Goal: Understand process/instructions

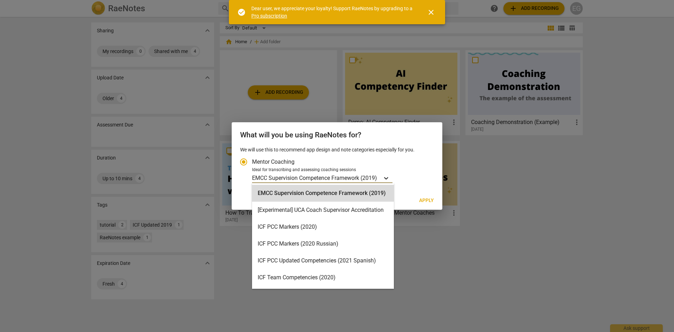
click at [388, 178] on icon "Account type" at bounding box center [386, 178] width 4 height 2
click at [0, 0] on input "Ideal for transcribing and assessing coaching sessions 16 results available. Us…" at bounding box center [0, 0] width 0 height 0
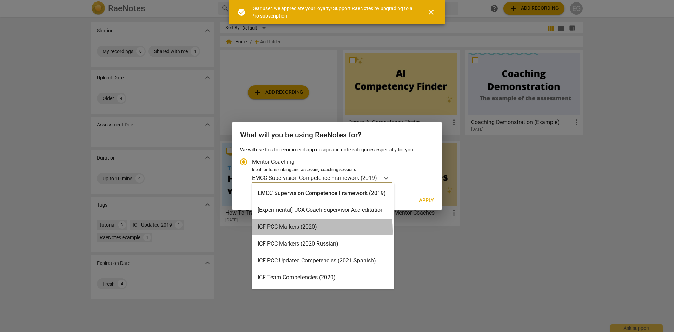
click at [305, 231] on div "ICF PCC Markers (2020)" at bounding box center [323, 226] width 142 height 17
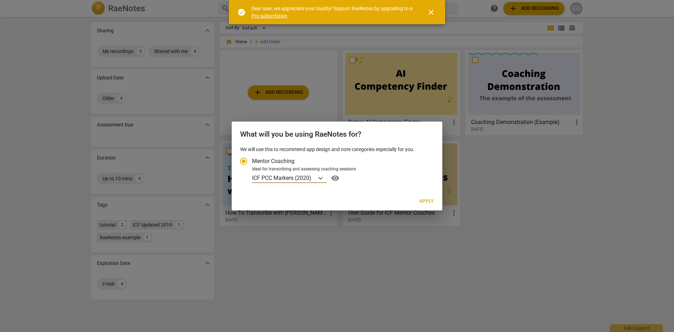
click at [429, 199] on span "Apply" at bounding box center [426, 201] width 15 height 7
radio input "false"
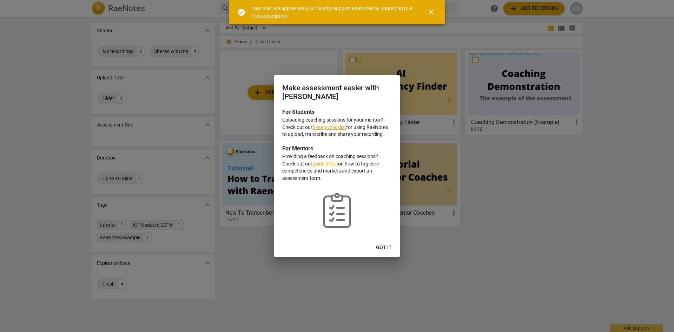
click at [381, 249] on span "Got it" at bounding box center [384, 247] width 16 height 7
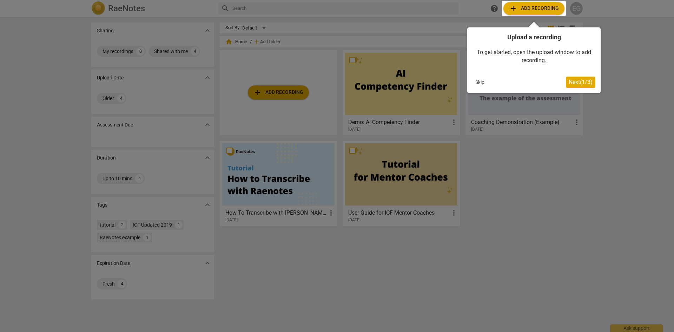
click at [402, 88] on div at bounding box center [337, 166] width 674 height 332
click at [591, 79] on span "Next ( 1 / 3 )" at bounding box center [581, 82] width 24 height 7
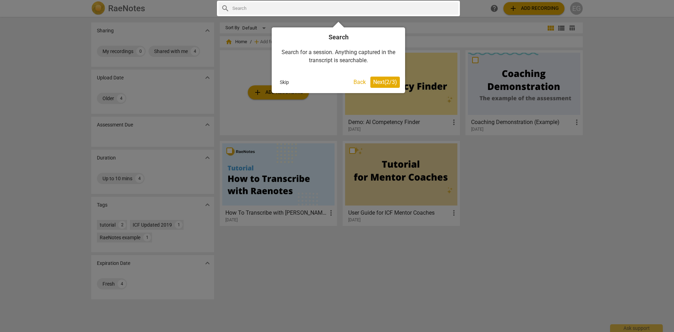
click at [387, 83] on span "Next ( 2 / 3 )" at bounding box center [385, 82] width 24 height 7
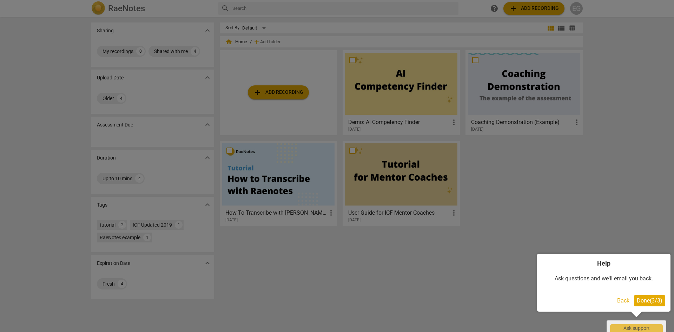
click at [638, 298] on span "Done ( 3 / 3 )" at bounding box center [650, 300] width 26 height 7
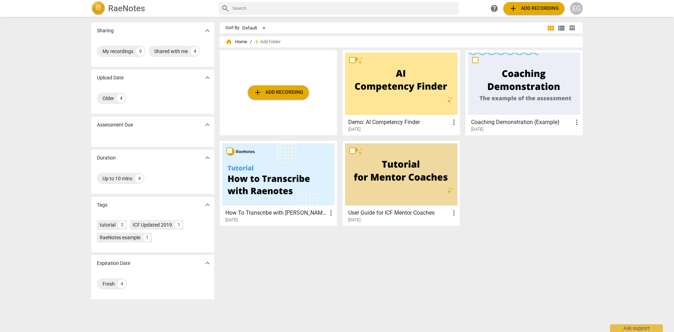
click at [405, 99] on div at bounding box center [401, 84] width 112 height 62
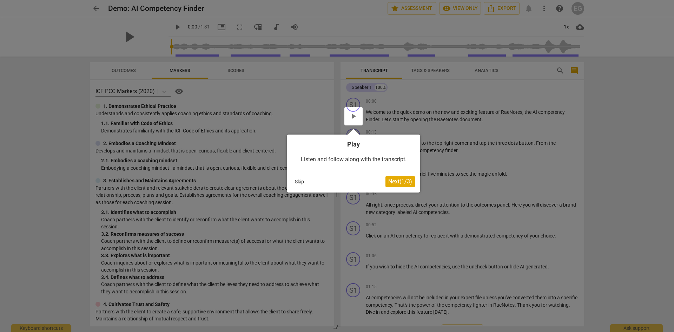
click at [398, 181] on span "Next ( 1 / 3 )" at bounding box center [400, 181] width 24 height 7
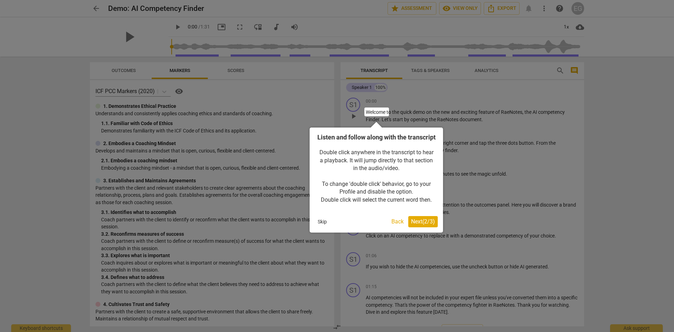
click at [426, 225] on span "Next ( 2 / 3 )" at bounding box center [423, 221] width 24 height 7
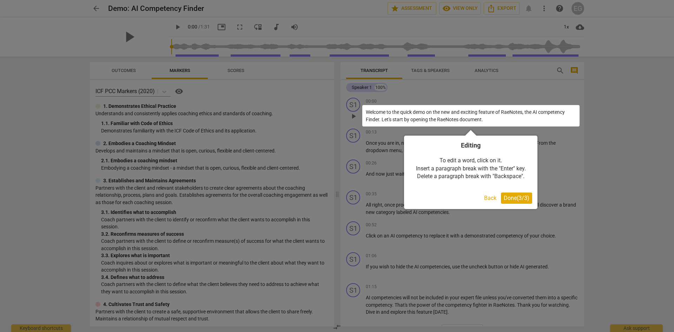
click at [524, 200] on span "Done ( 3 / 3 )" at bounding box center [517, 198] width 26 height 7
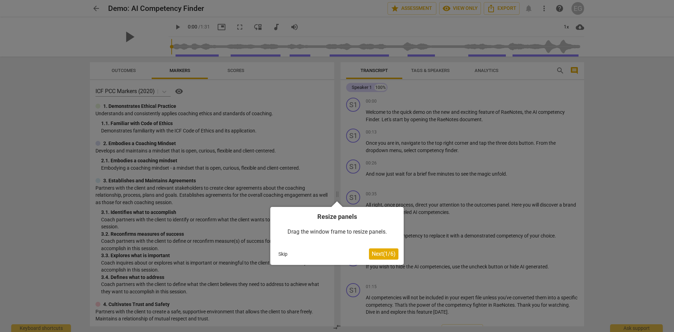
click at [376, 253] on span "Next ( 1 / 6 )" at bounding box center [384, 253] width 24 height 7
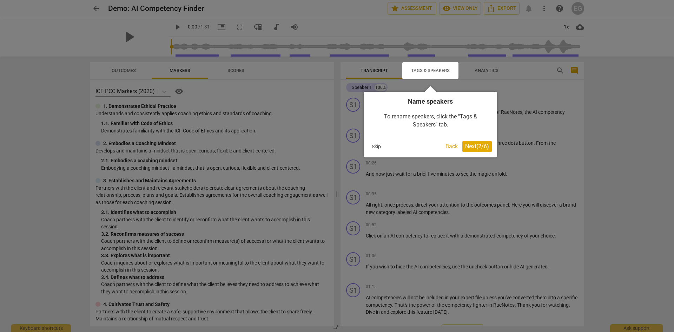
click at [467, 145] on span "Next ( 2 / 6 )" at bounding box center [477, 146] width 24 height 7
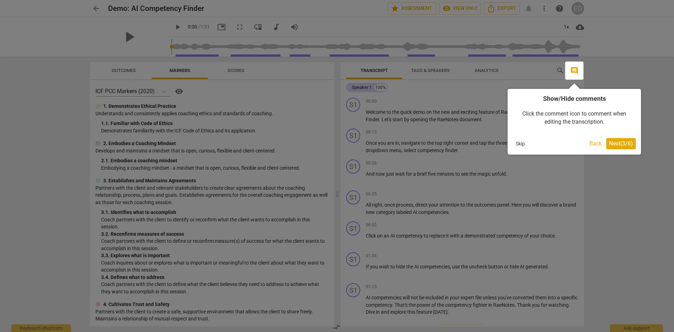
click at [632, 145] on span "Next ( 3 / 6 )" at bounding box center [621, 143] width 24 height 7
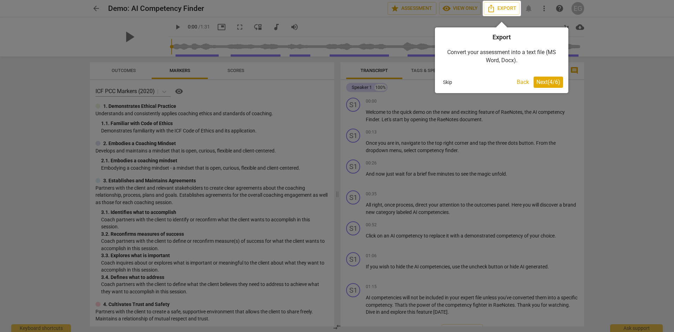
click at [546, 77] on button "Next ( 4 / 6 )" at bounding box center [548, 82] width 29 height 11
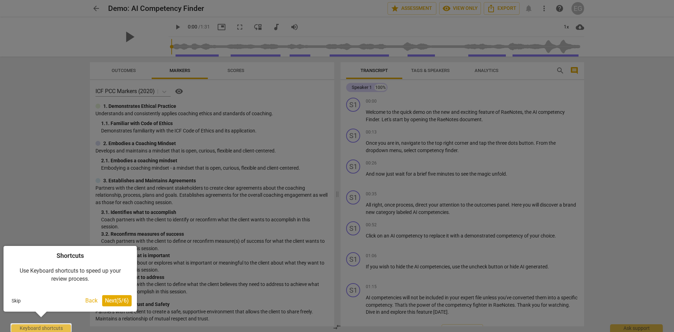
click at [115, 295] on button "Next ( 5 / 6 )" at bounding box center [116, 300] width 29 height 11
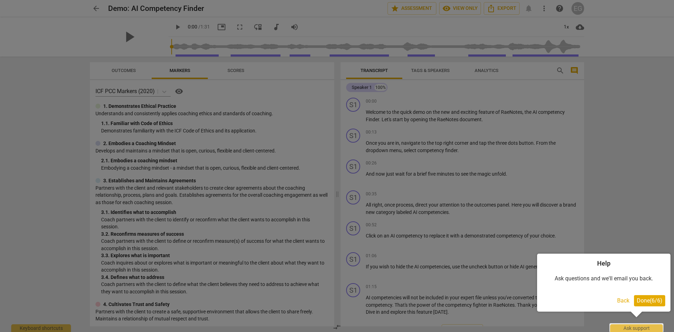
click at [653, 296] on button "Done ( 6 / 6 )" at bounding box center [649, 300] width 31 height 11
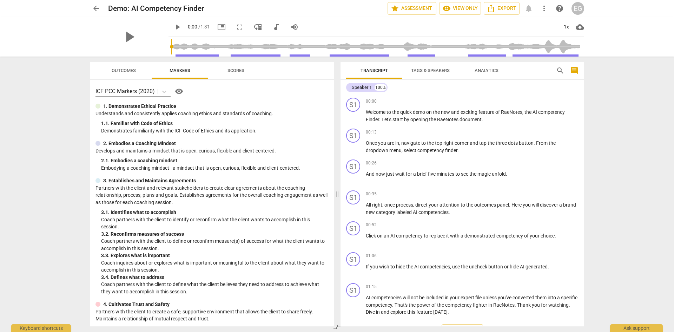
click at [98, 8] on span "arrow_back" at bounding box center [96, 8] width 8 height 8
